Goal: Task Accomplishment & Management: Manage account settings

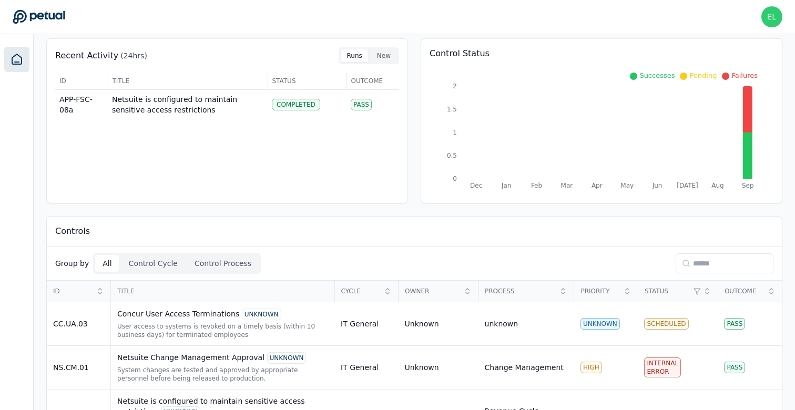
scroll to position [87, 0]
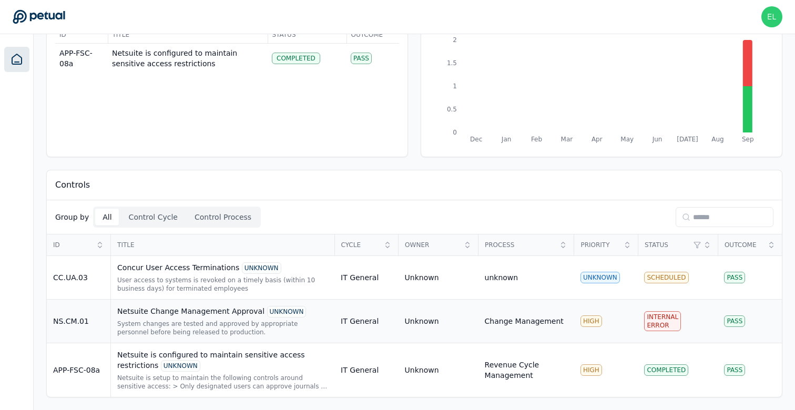
click at [175, 306] on div "Netsuite Change Management Approval UNKNOWN" at bounding box center [222, 312] width 211 height 12
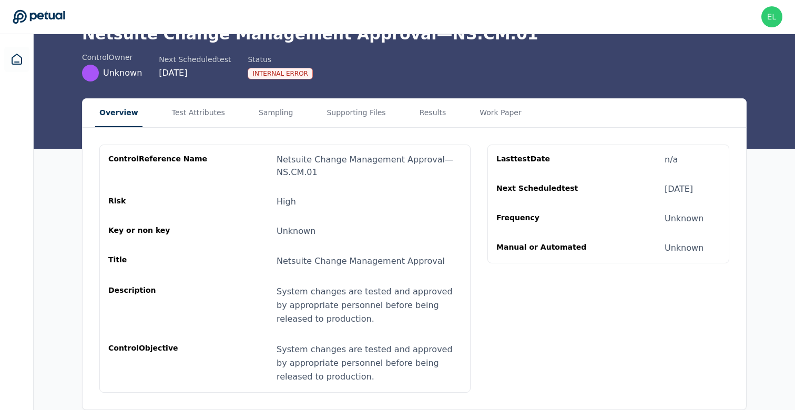
scroll to position [35, 0]
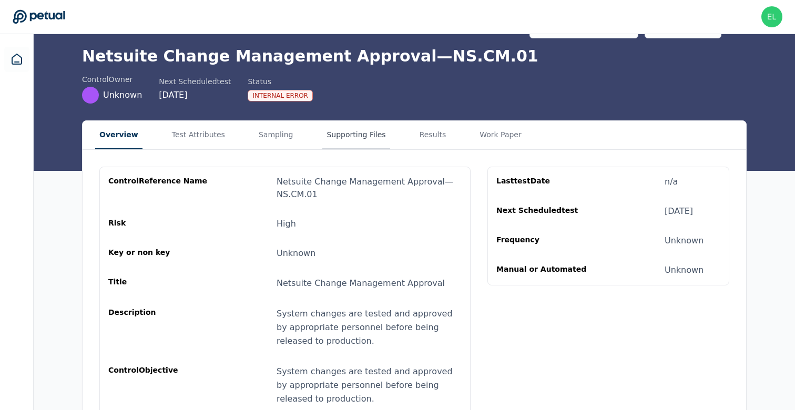
click at [325, 139] on button "Supporting Files" at bounding box center [355, 135] width 67 height 28
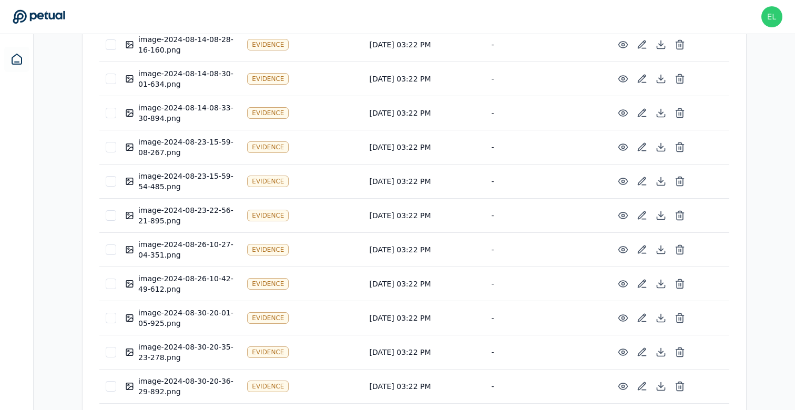
scroll to position [9138, 0]
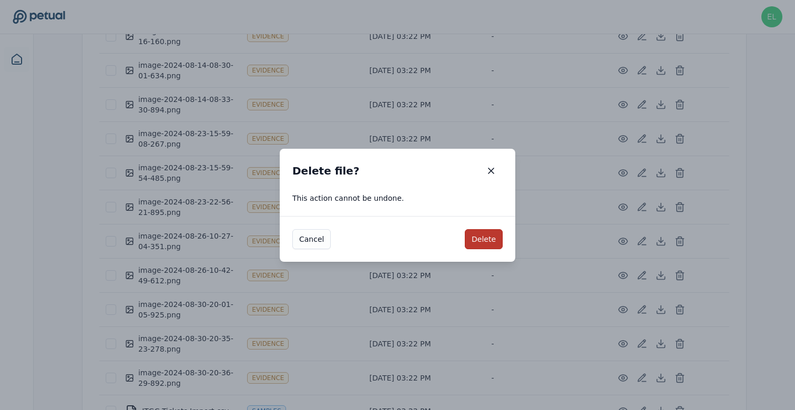
click at [486, 240] on button "Delete" at bounding box center [484, 239] width 38 height 20
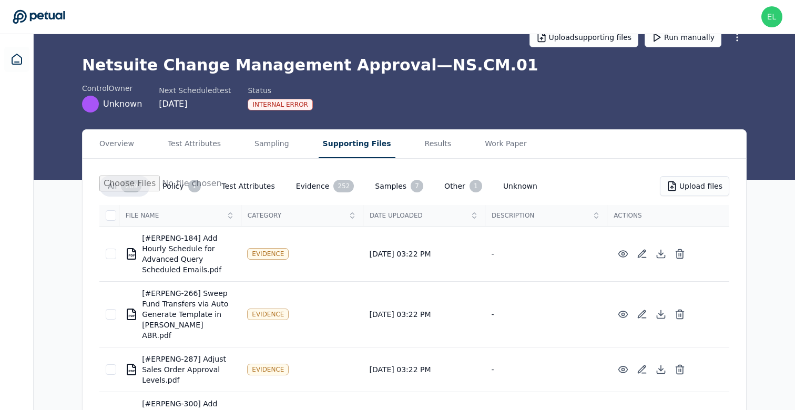
scroll to position [0, 0]
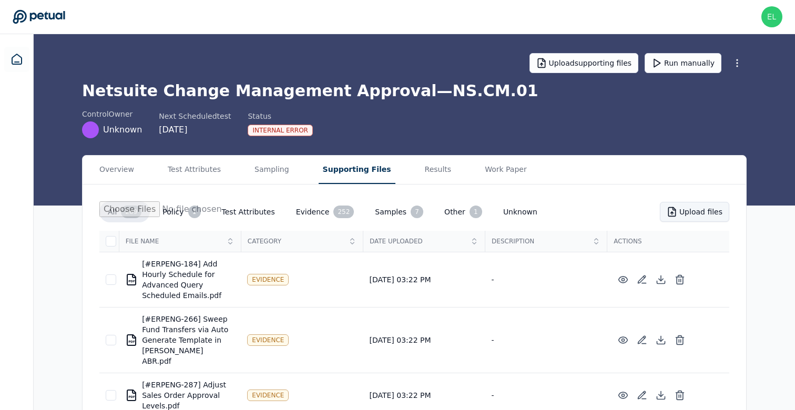
click at [689, 221] on button "Upload files" at bounding box center [693, 212] width 69 height 20
type input "**********"
click at [700, 61] on button "Run manually" at bounding box center [682, 63] width 77 height 20
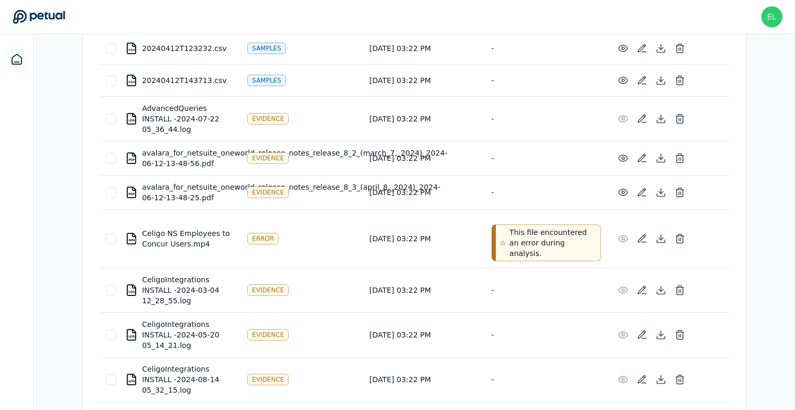
scroll to position [1817, 0]
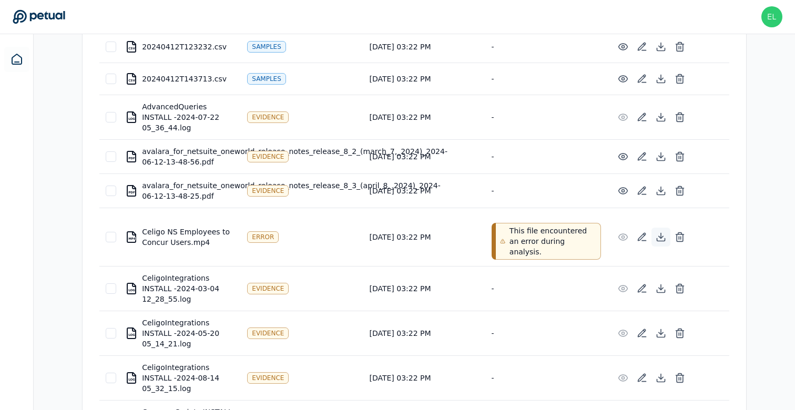
click at [658, 236] on icon at bounding box center [660, 237] width 4 height 2
click at [687, 228] on button at bounding box center [679, 237] width 19 height 19
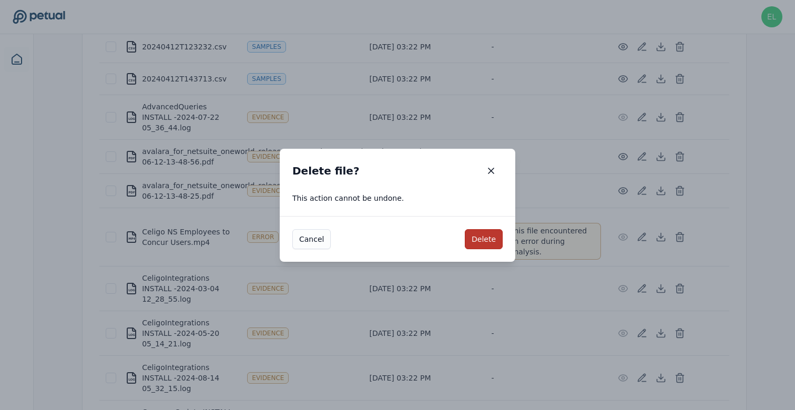
click at [491, 247] on button "Delete" at bounding box center [484, 239] width 38 height 20
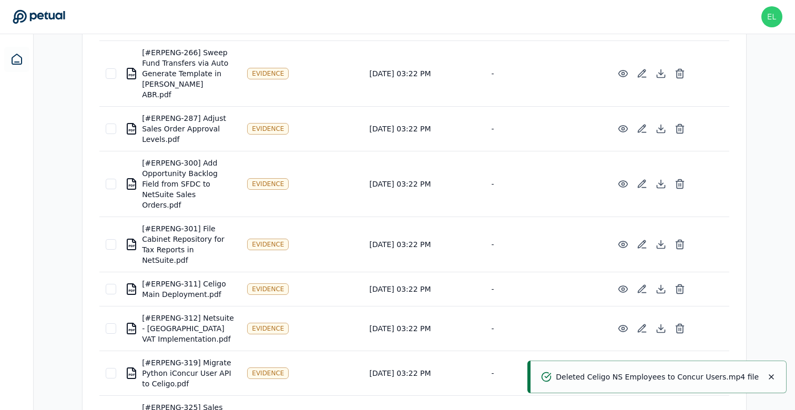
scroll to position [0, 0]
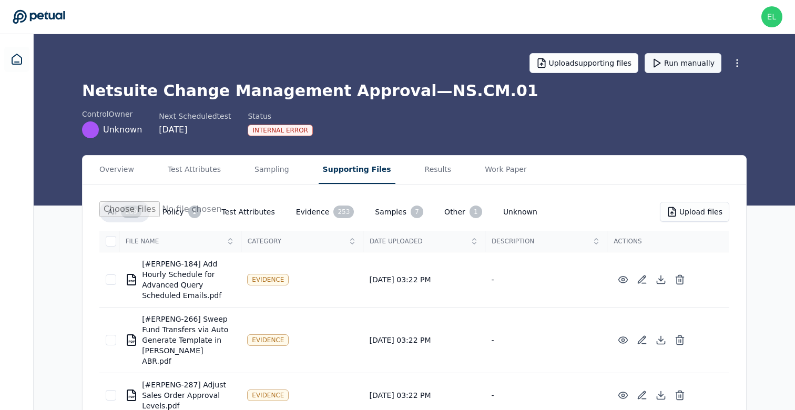
click at [678, 70] on button "Run manually" at bounding box center [682, 63] width 77 height 20
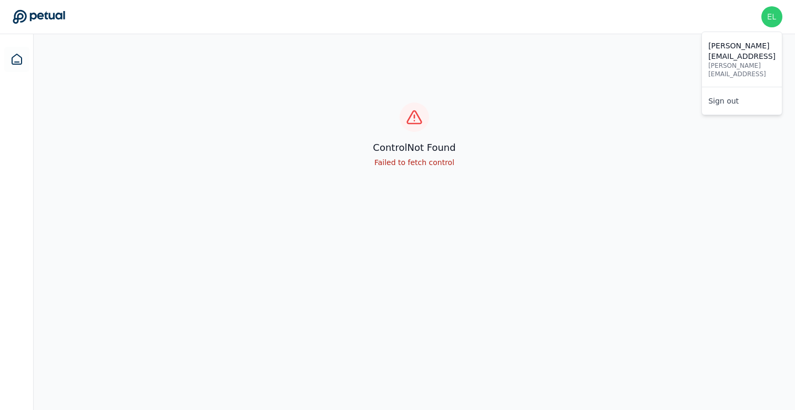
click at [768, 26] on img at bounding box center [771, 16] width 21 height 21
click at [708, 91] on link "Sign out" at bounding box center [742, 100] width 80 height 19
